Goal: Task Accomplishment & Management: Manage account settings

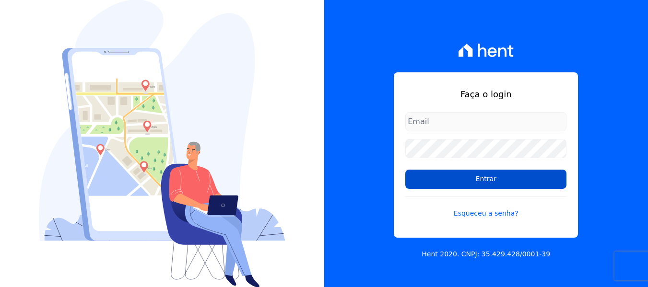
type input "simoneferreira@salgadoempreendimentos.com"
click at [430, 184] on input "Entrar" at bounding box center [485, 179] width 161 height 19
click at [429, 183] on input "Entrar" at bounding box center [485, 179] width 161 height 19
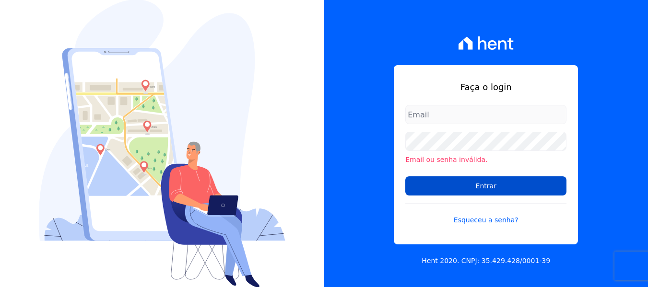
type input "simoneferreira@salgadoempreendimentos.com"
click at [441, 185] on input "Entrar" at bounding box center [485, 185] width 161 height 19
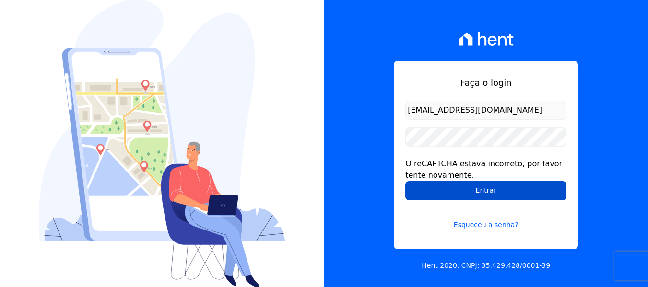
click at [442, 185] on input "Entrar" at bounding box center [485, 190] width 161 height 19
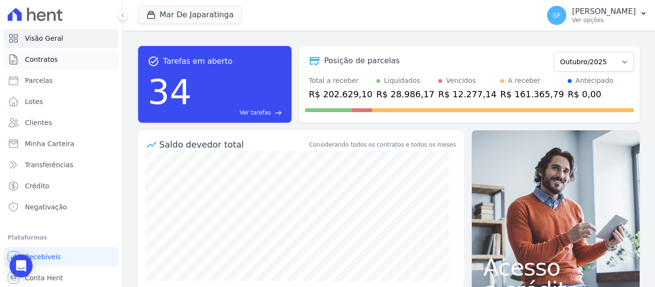
click at [50, 61] on span "Contratos" at bounding box center [41, 60] width 33 height 10
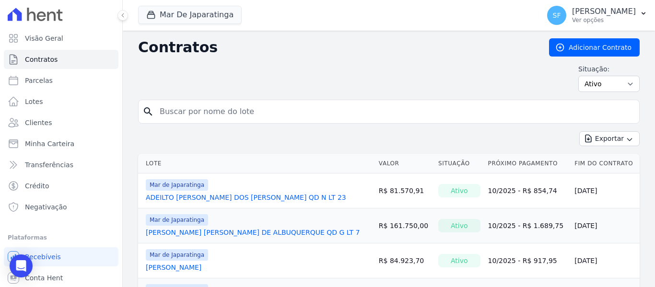
click at [194, 118] on input "search" at bounding box center [394, 111] width 481 height 19
type input "jane"
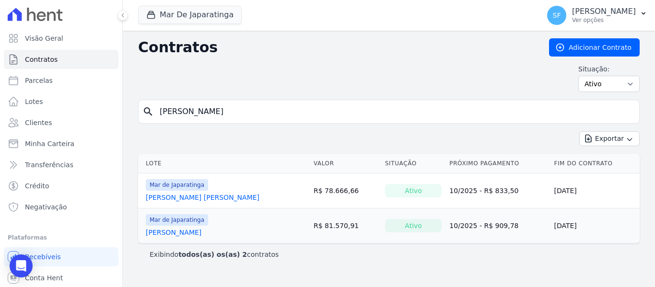
click at [194, 118] on input "jane" at bounding box center [394, 111] width 481 height 19
type input "j"
type input "jeane"
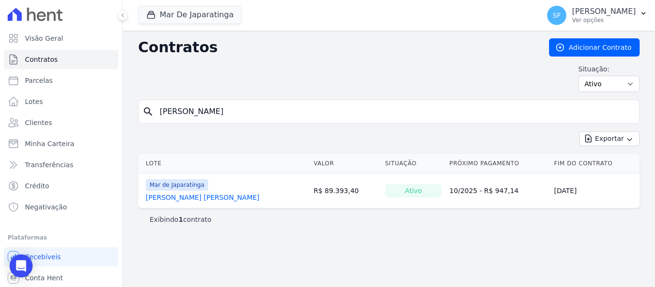
click at [226, 199] on link "JEANE MARIA BARROS DE OLIVEIRA" at bounding box center [203, 198] width 114 height 10
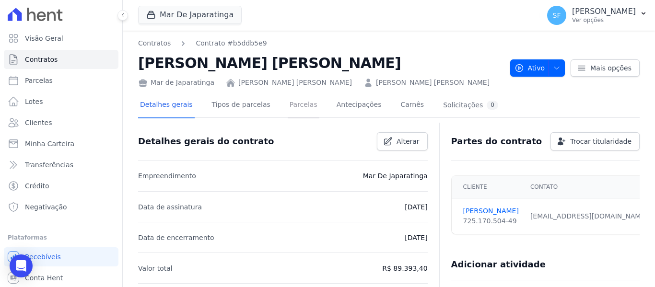
click at [288, 105] on link "Parcelas" at bounding box center [304, 105] width 32 height 25
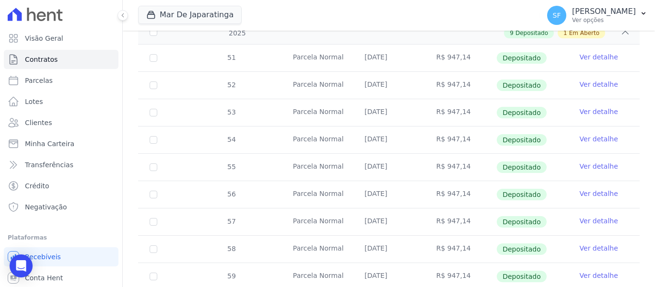
scroll to position [329, 0]
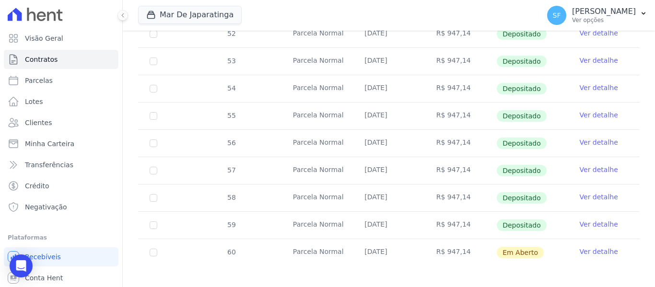
click at [581, 247] on link "Ver detalhe" at bounding box center [599, 252] width 38 height 10
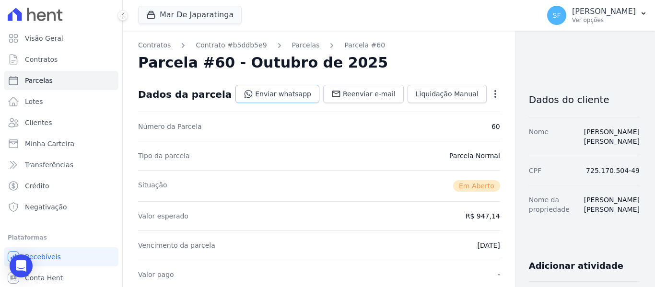
click at [247, 97] on link "Enviar whatsapp" at bounding box center [277, 94] width 84 height 18
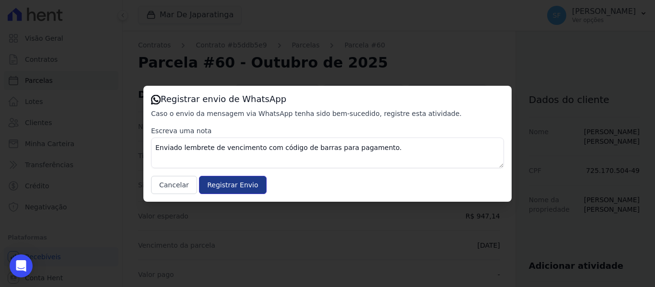
click at [232, 186] on input "Registrar Envio" at bounding box center [232, 185] width 67 height 18
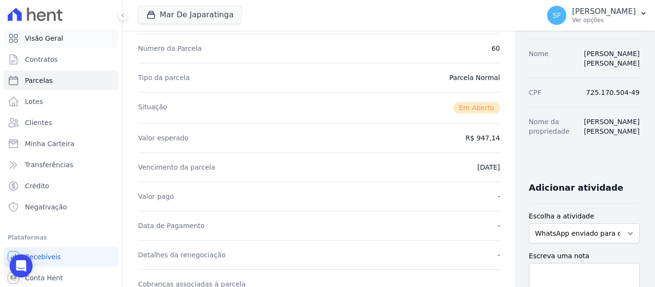
scroll to position [48, 0]
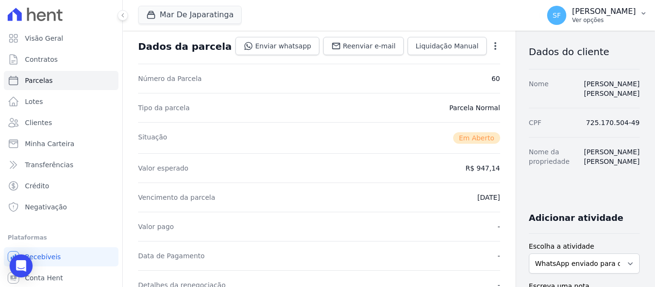
click at [585, 12] on p "[PERSON_NAME]" at bounding box center [604, 12] width 64 height 10
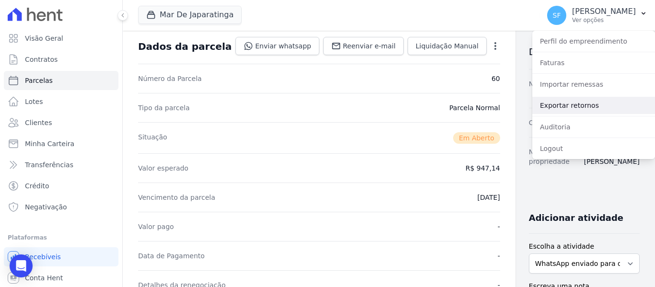
click at [594, 111] on link "Exportar retornos" at bounding box center [593, 105] width 123 height 17
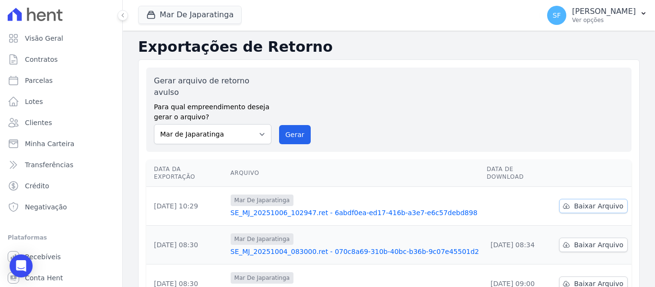
click at [577, 199] on link "Baixar Arquivo" at bounding box center [593, 206] width 69 height 14
click at [433, 81] on div "Gerar arquivo de retorno avulso Para qual empreendimento deseja gerar o arquivo…" at bounding box center [389, 109] width 470 height 69
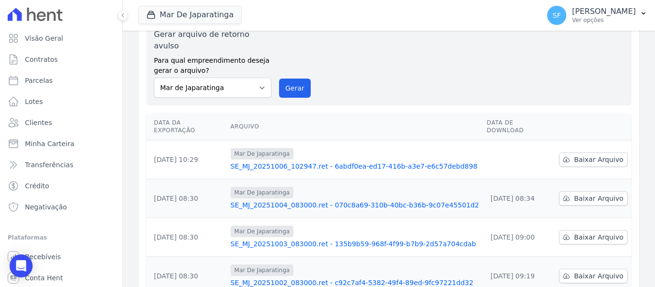
scroll to position [96, 0]
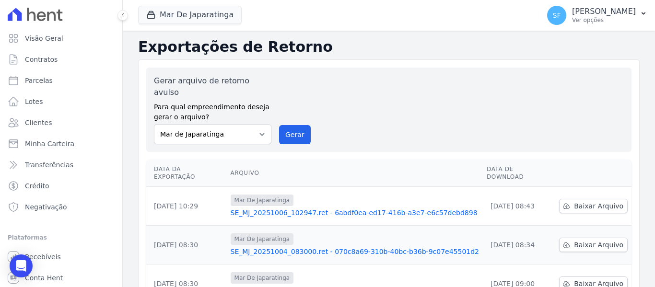
click at [370, 28] on div "Mar De Japaratinga Você possui apenas um empreendimento Aplicar" at bounding box center [336, 16] width 397 height 32
click at [64, 62] on link "Contratos" at bounding box center [61, 59] width 115 height 19
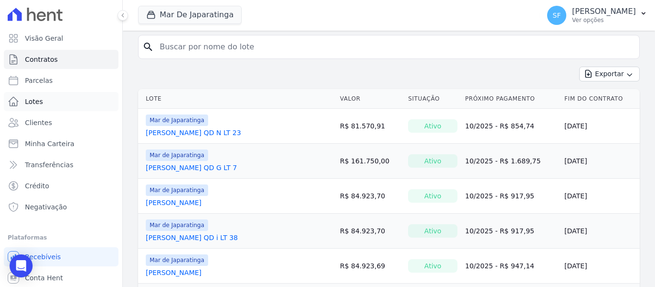
scroll to position [48, 0]
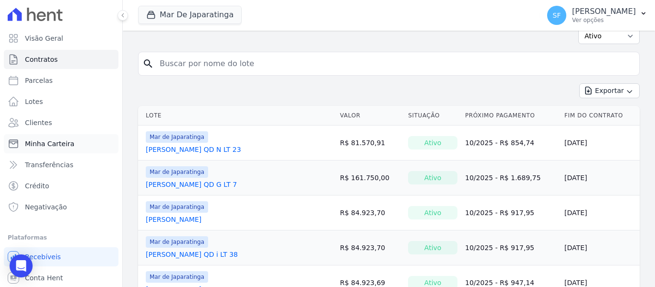
click at [51, 141] on span "Minha Carteira" at bounding box center [49, 144] width 49 height 10
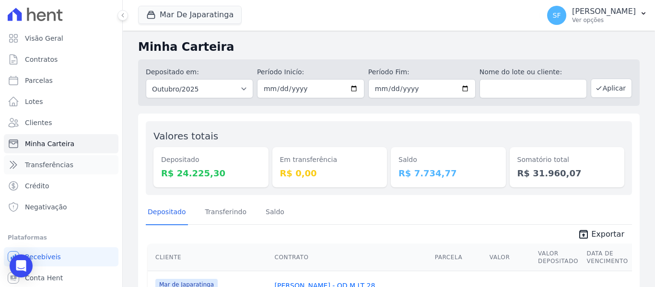
click at [63, 165] on span "Transferências" at bounding box center [49, 165] width 48 height 10
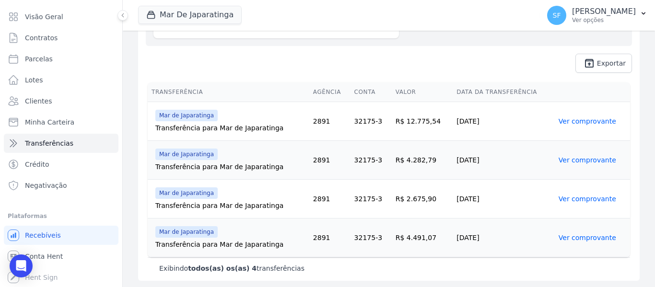
scroll to position [151, 0]
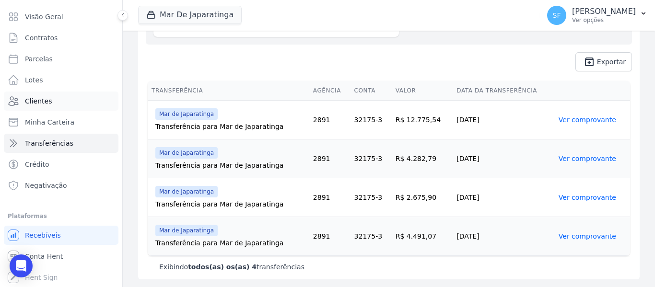
click at [43, 103] on span "Clientes" at bounding box center [38, 101] width 27 height 10
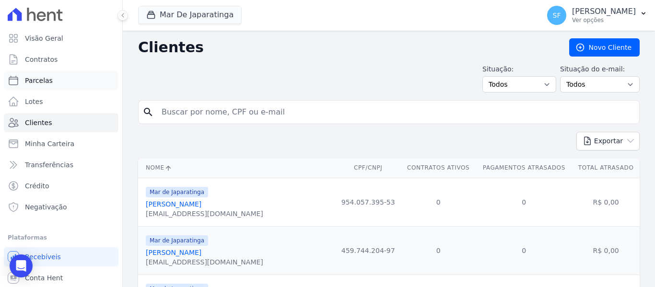
click at [52, 80] on link "Parcelas" at bounding box center [61, 80] width 115 height 19
select select
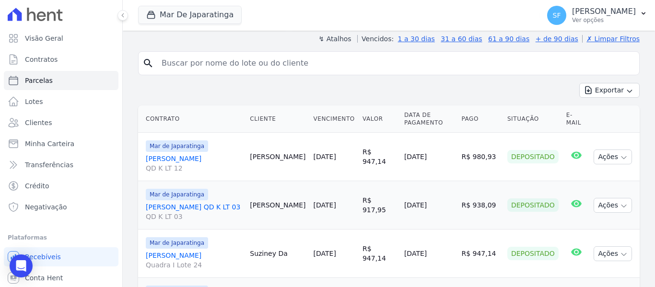
scroll to position [192, 0]
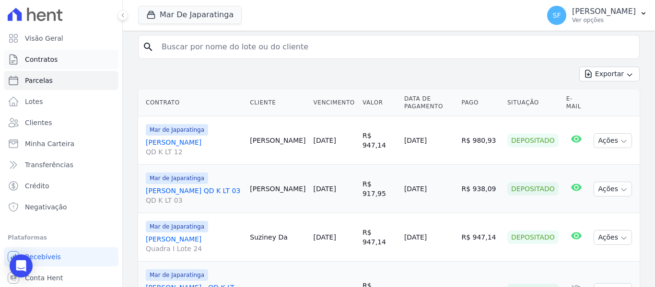
click at [64, 55] on link "Contratos" at bounding box center [61, 59] width 115 height 19
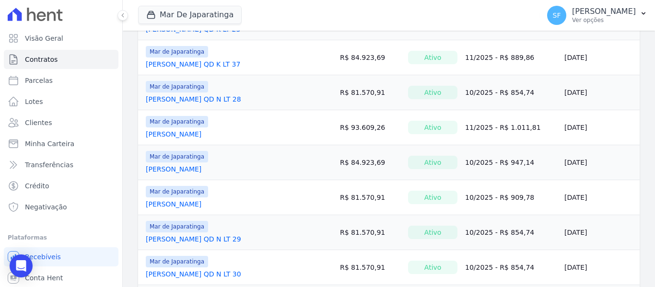
scroll to position [719, 0]
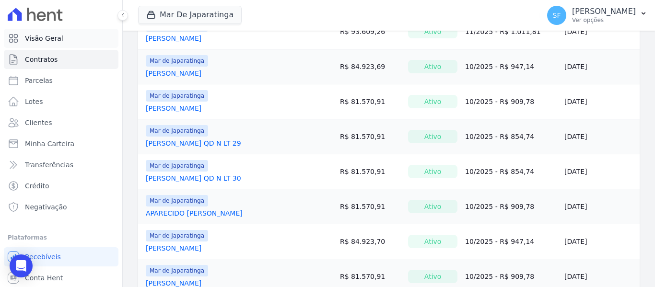
click at [47, 39] on span "Visão Geral" at bounding box center [44, 39] width 38 height 10
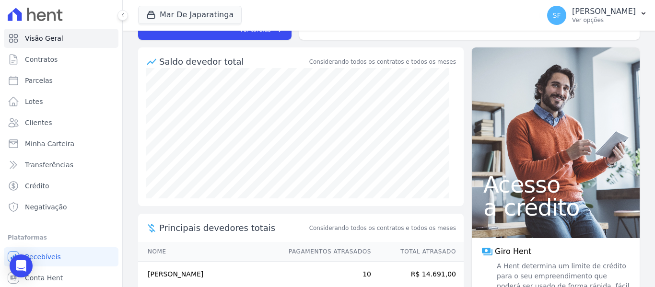
scroll to position [144, 0]
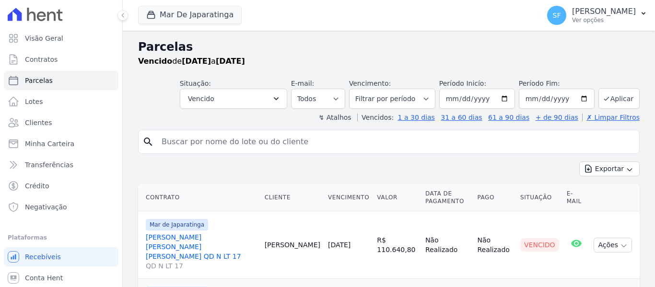
select select
click at [382, 28] on div "Mar De Japaratinga Você possui apenas um empreendimento Aplicar" at bounding box center [336, 16] width 397 height 32
click at [46, 63] on span "Contratos" at bounding box center [41, 60] width 33 height 10
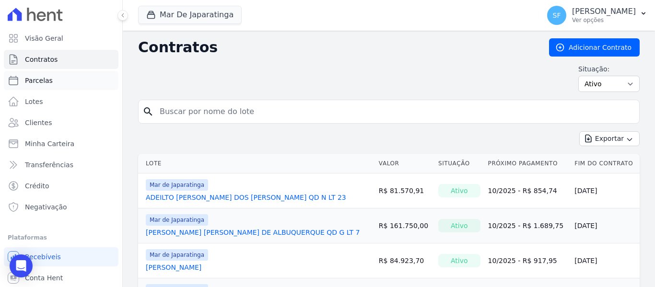
click at [35, 79] on span "Parcelas" at bounding box center [39, 81] width 28 height 10
select select
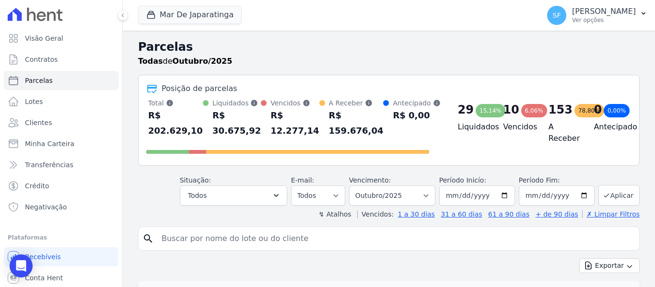
click at [378, 244] on input "search" at bounding box center [395, 238] width 479 height 19
click at [376, 244] on input "search" at bounding box center [395, 238] width 479 height 19
click at [365, 250] on div "search" at bounding box center [388, 239] width 501 height 24
select select
